Goal: Navigation & Orientation: Find specific page/section

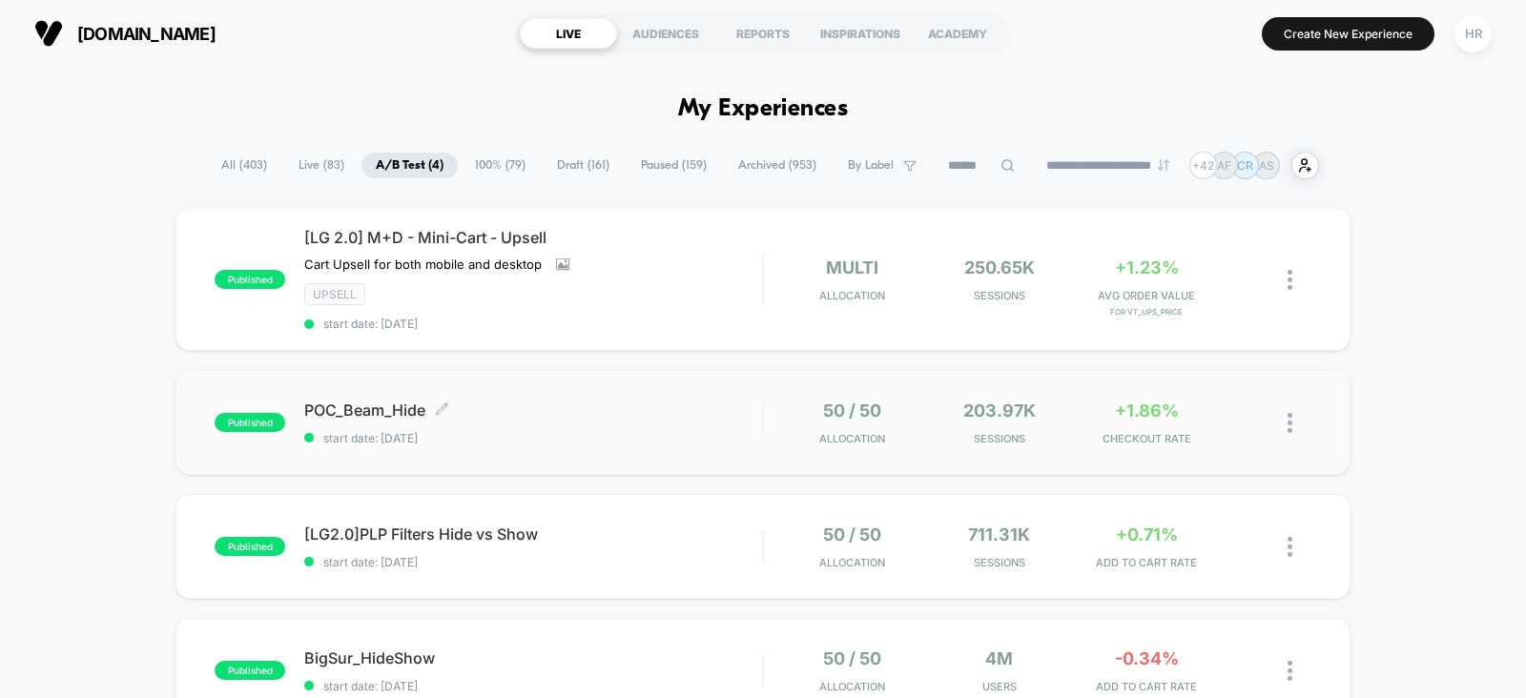
click at [668, 408] on span "POC_Beam_Hide Click to edit experience details" at bounding box center [533, 410] width 458 height 19
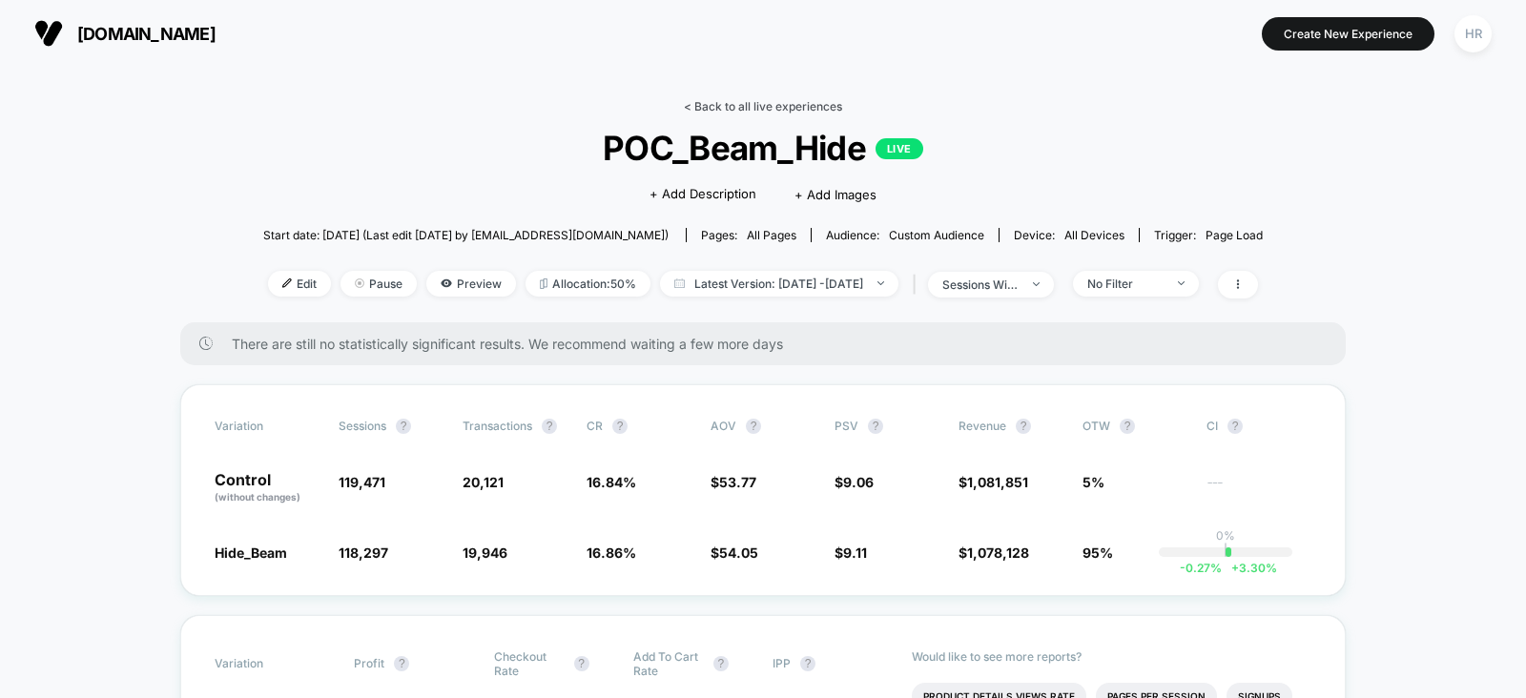
click at [764, 101] on link "< Back to all live experiences" at bounding box center [763, 106] width 158 height 14
